Goal: Find specific page/section: Find specific page/section

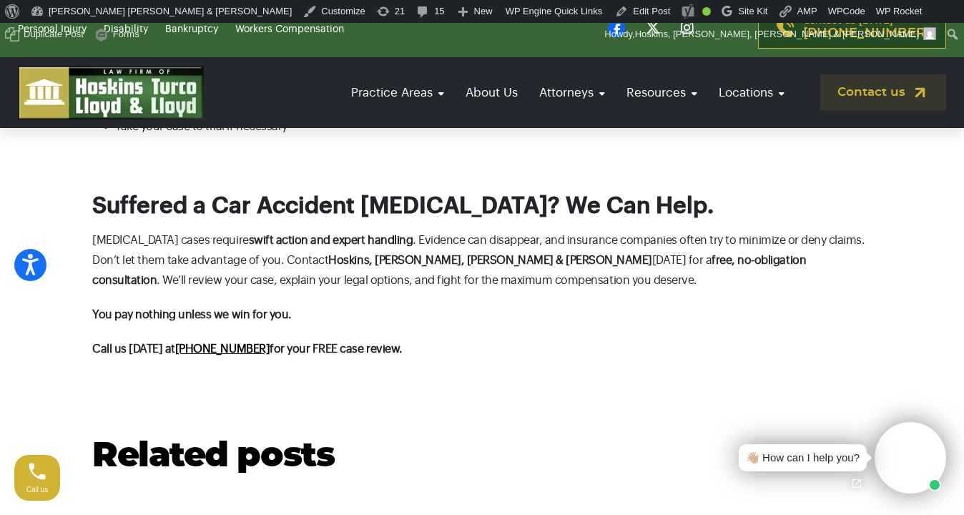
scroll to position [2326, 0]
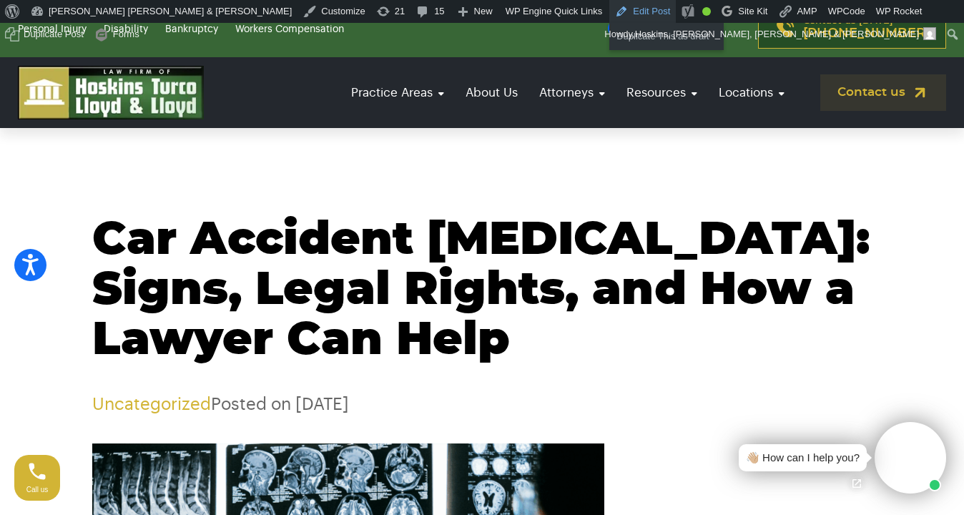
click at [609, 10] on link "Edit Post" at bounding box center [642, 11] width 67 height 23
